Goal: Task Accomplishment & Management: Use online tool/utility

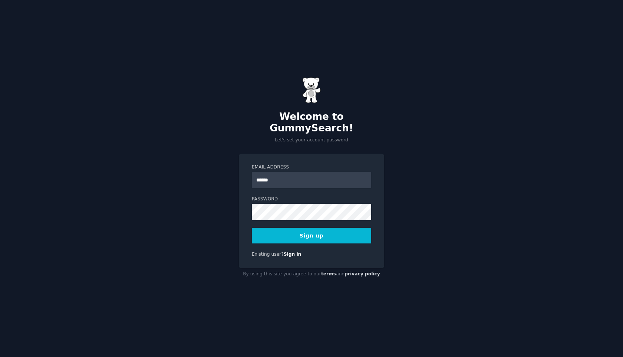
type input "**********"
click at [252, 228] on button "Sign up" at bounding box center [312, 236] width 120 height 16
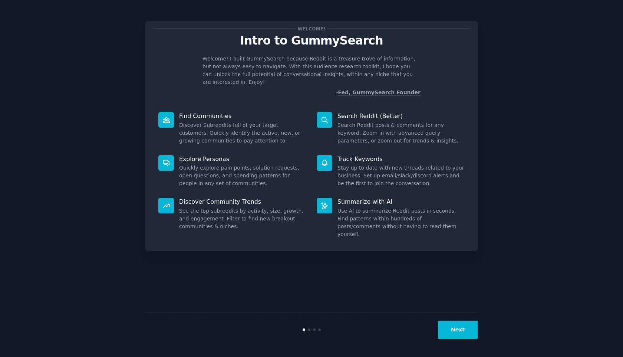
click at [458, 328] on button "Next" at bounding box center [458, 330] width 40 height 18
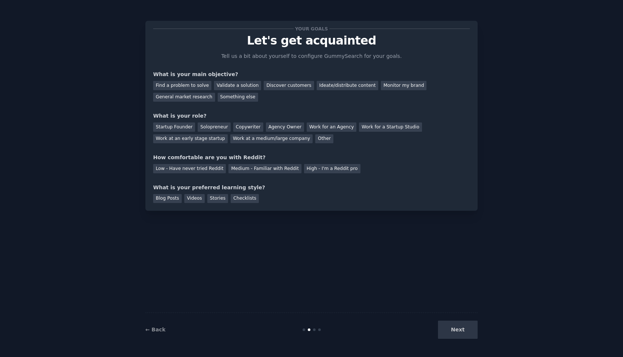
click at [459, 333] on div "Next" at bounding box center [422, 330] width 111 height 18
click at [457, 330] on div "Next" at bounding box center [422, 330] width 111 height 18
click at [189, 84] on div "Find a problem to solve" at bounding box center [182, 85] width 58 height 9
click at [242, 85] on div "Validate a solution" at bounding box center [237, 85] width 47 height 9
click at [196, 83] on div "Find a problem to solve" at bounding box center [182, 85] width 58 height 9
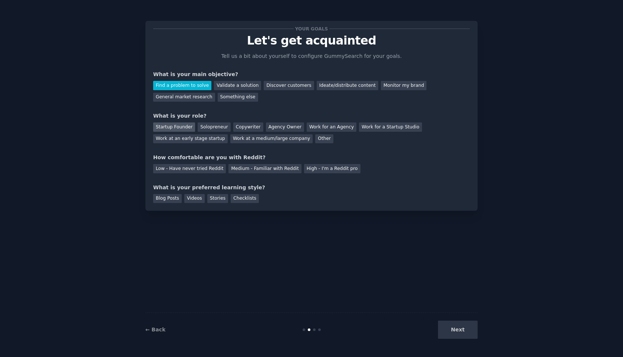
click at [179, 128] on div "Startup Founder" at bounding box center [174, 126] width 42 height 9
click at [249, 171] on div "Medium - Familiar with Reddit" at bounding box center [265, 168] width 73 height 9
click at [177, 199] on div "Blog Posts" at bounding box center [167, 198] width 29 height 9
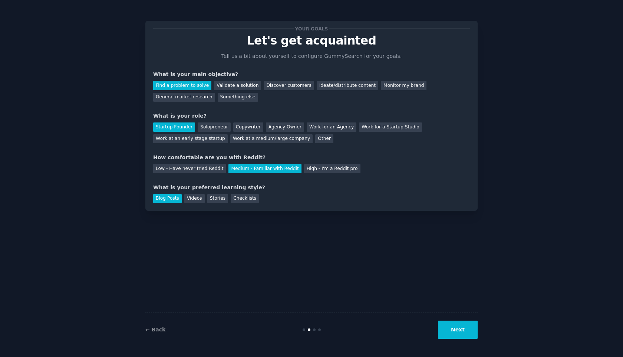
click at [456, 333] on button "Next" at bounding box center [458, 330] width 40 height 18
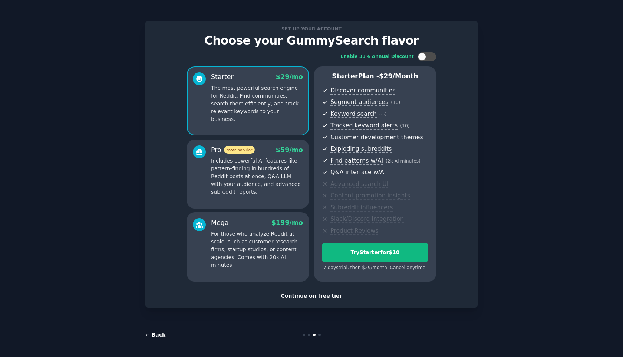
click at [158, 337] on link "← Back" at bounding box center [155, 335] width 20 height 6
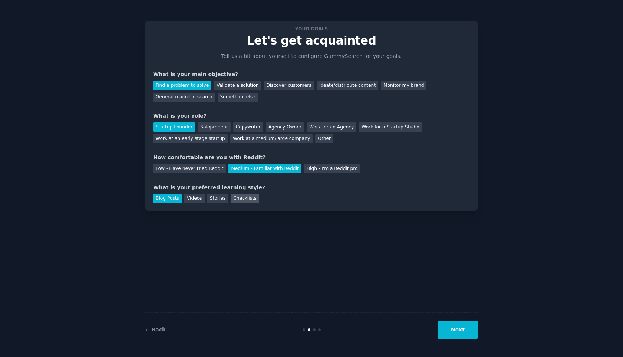
click at [239, 201] on div "Checklists" at bounding box center [245, 198] width 28 height 9
click at [456, 327] on button "Next" at bounding box center [458, 330] width 40 height 18
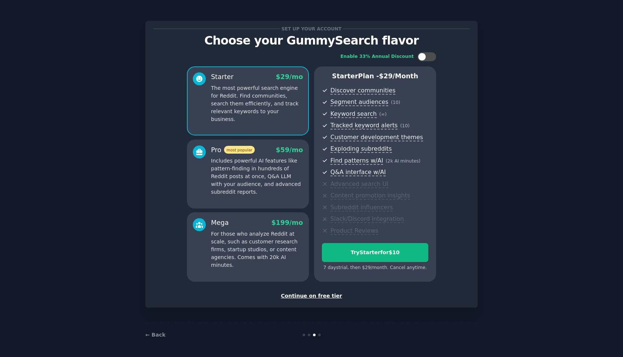
click at [331, 297] on div "Continue on free tier" at bounding box center [311, 296] width 317 height 8
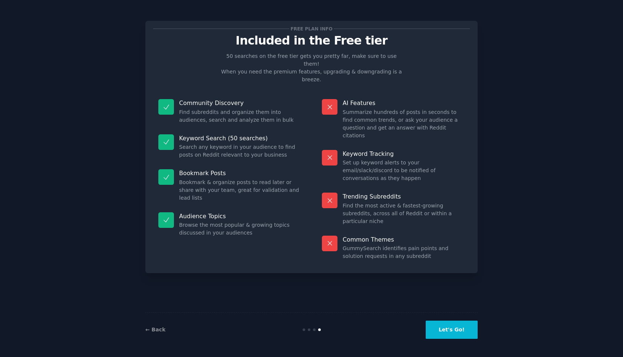
click at [461, 339] on div "← Back Let's Go!" at bounding box center [311, 329] width 333 height 34
click at [457, 330] on button "Let's Go!" at bounding box center [452, 330] width 52 height 18
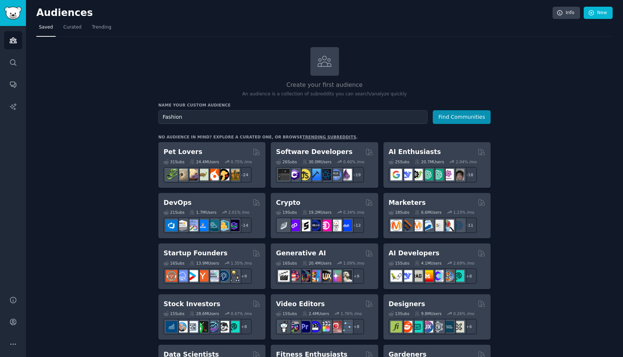
type input "Fashion"
click at [433, 110] on button "Find Communities" at bounding box center [462, 117] width 58 height 14
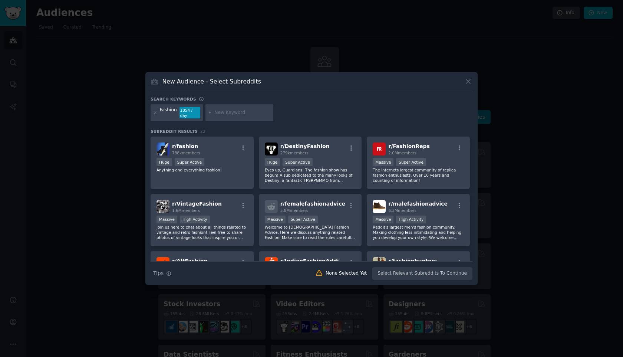
click at [467, 84] on icon at bounding box center [469, 82] width 8 height 8
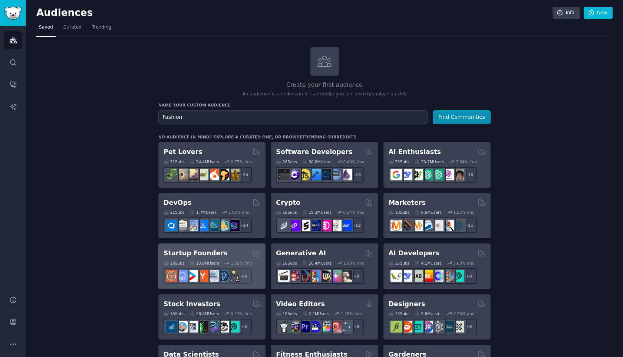
click at [232, 254] on div "Startup Founders" at bounding box center [212, 253] width 97 height 9
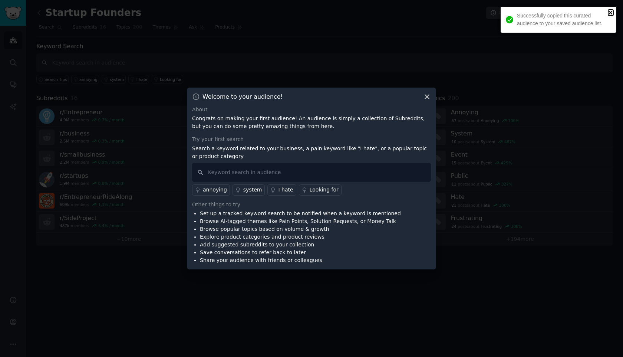
click at [609, 15] on icon "close" at bounding box center [611, 13] width 5 height 6
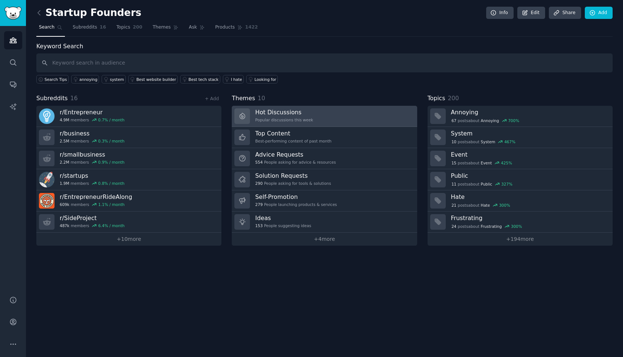
click at [311, 118] on div "Popular discussions this week" at bounding box center [284, 119] width 58 height 5
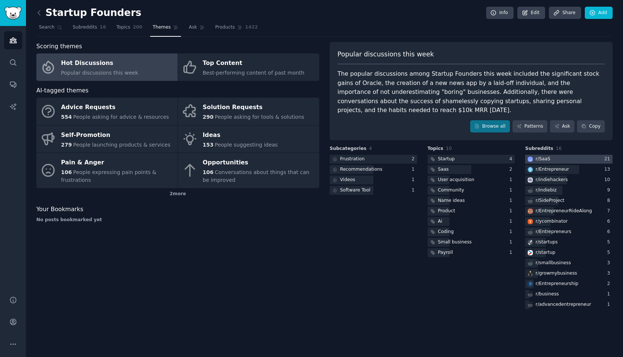
click at [556, 159] on div at bounding box center [570, 159] width 88 height 9
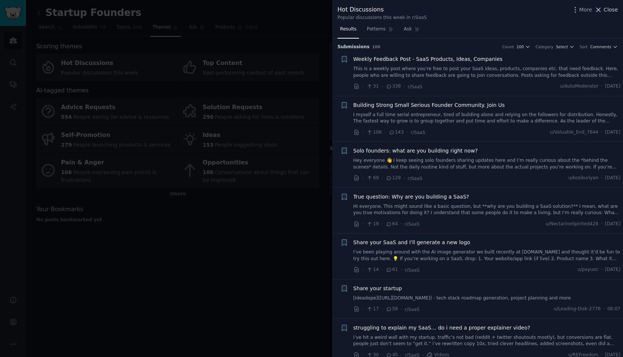
click at [609, 10] on span "Close" at bounding box center [611, 10] width 14 height 8
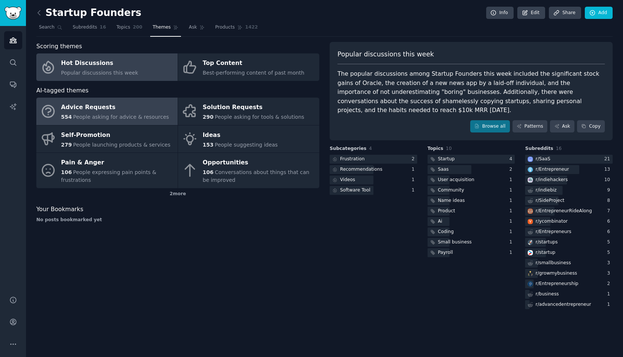
click at [95, 112] on div "Advice Requests" at bounding box center [115, 108] width 108 height 12
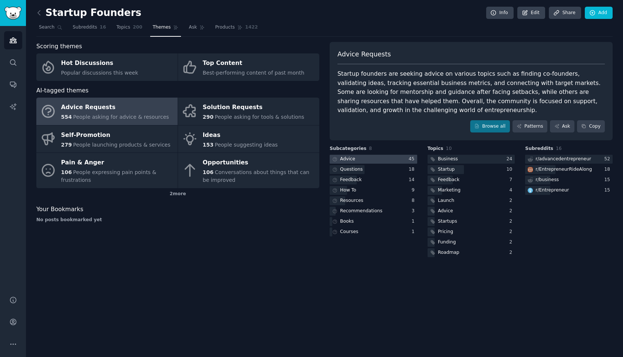
click at [403, 162] on div at bounding box center [374, 159] width 88 height 9
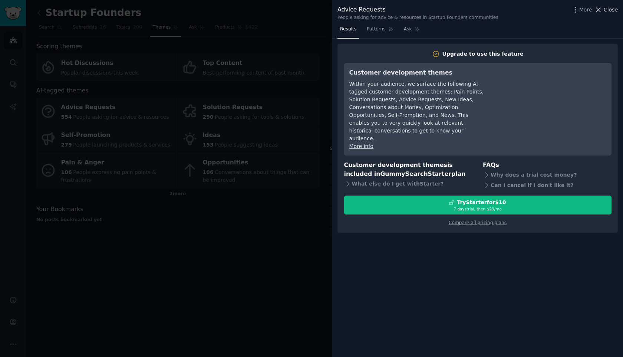
click at [598, 10] on icon at bounding box center [599, 10] width 8 height 8
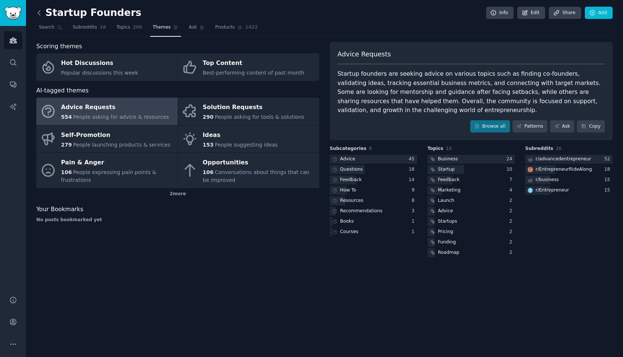
click at [39, 16] on icon at bounding box center [39, 13] width 8 height 8
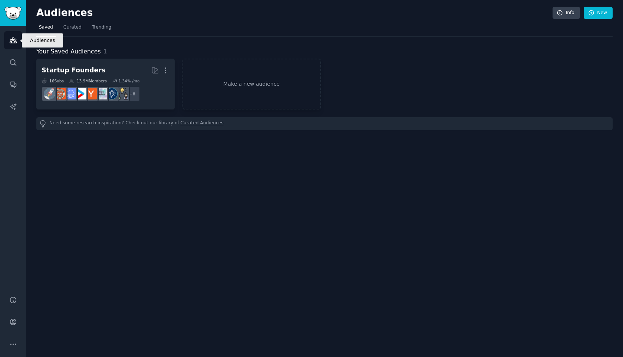
click at [14, 49] on link "Audiences" at bounding box center [13, 40] width 18 height 18
click at [17, 17] on img "Sidebar" at bounding box center [12, 13] width 17 height 13
click at [12, 81] on icon "Sidebar" at bounding box center [13, 85] width 8 height 8
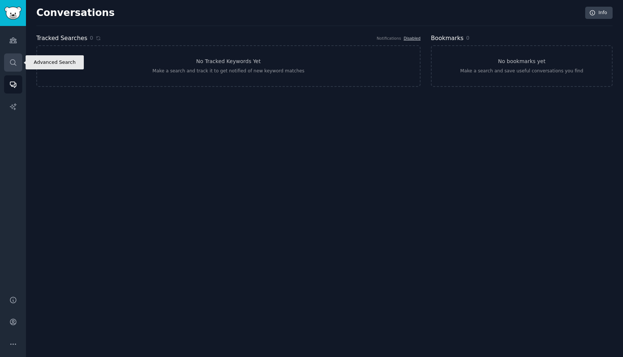
click at [10, 59] on icon "Sidebar" at bounding box center [13, 63] width 8 height 8
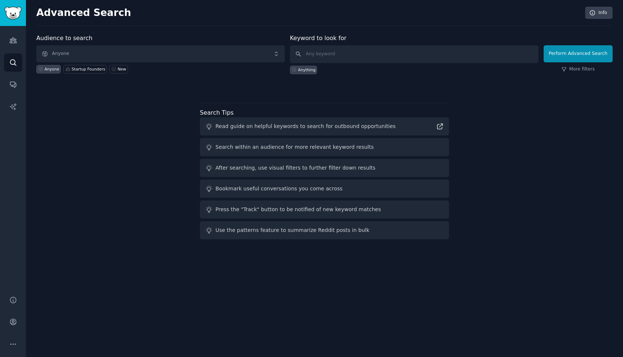
click at [350, 127] on div "Read guide on helpful keywords to search for outbound opportunities" at bounding box center [306, 126] width 180 height 8
